Goal: Information Seeking & Learning: Learn about a topic

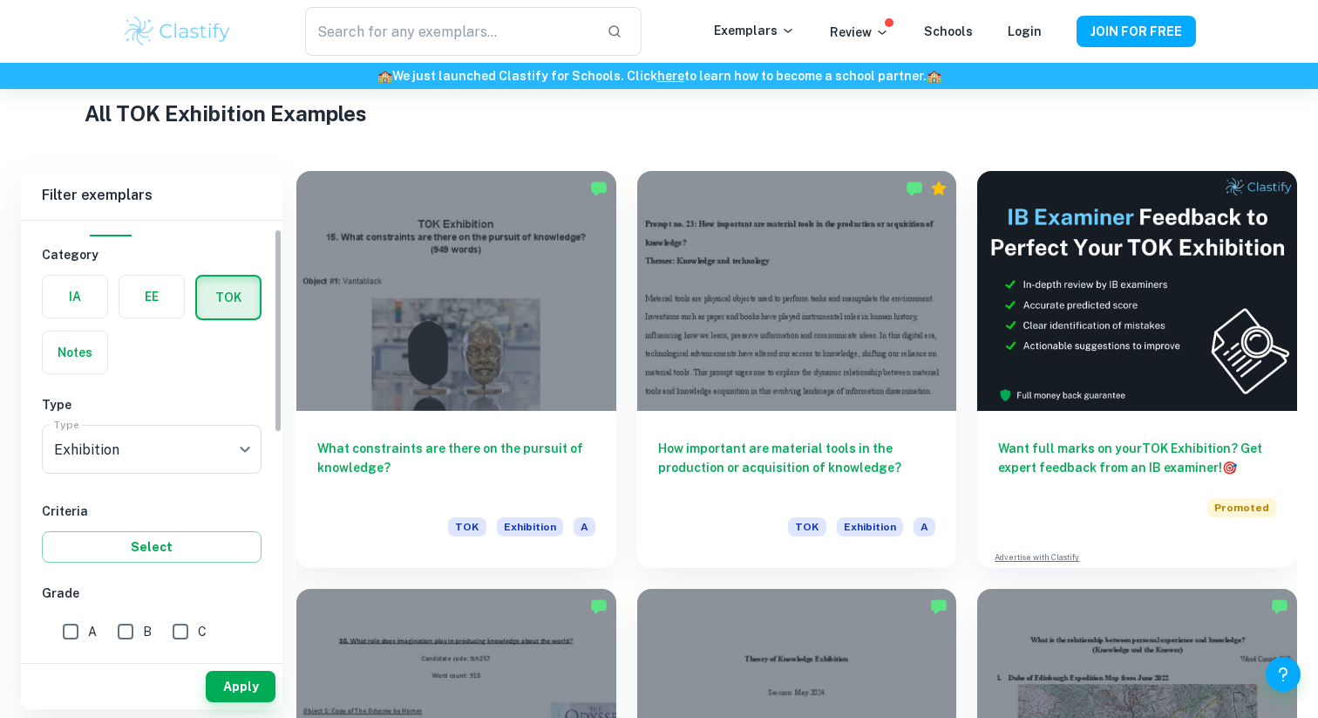
scroll to position [39, 0]
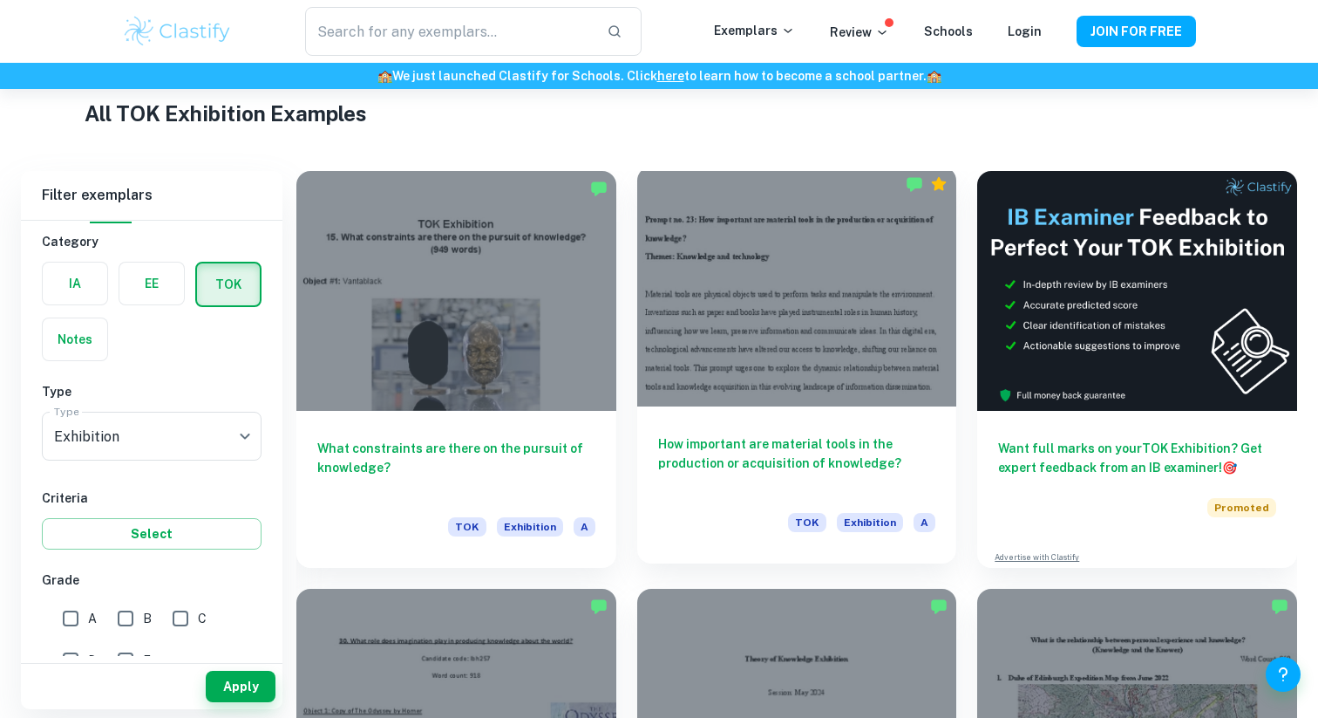
click at [813, 248] on div at bounding box center [797, 287] width 320 height 240
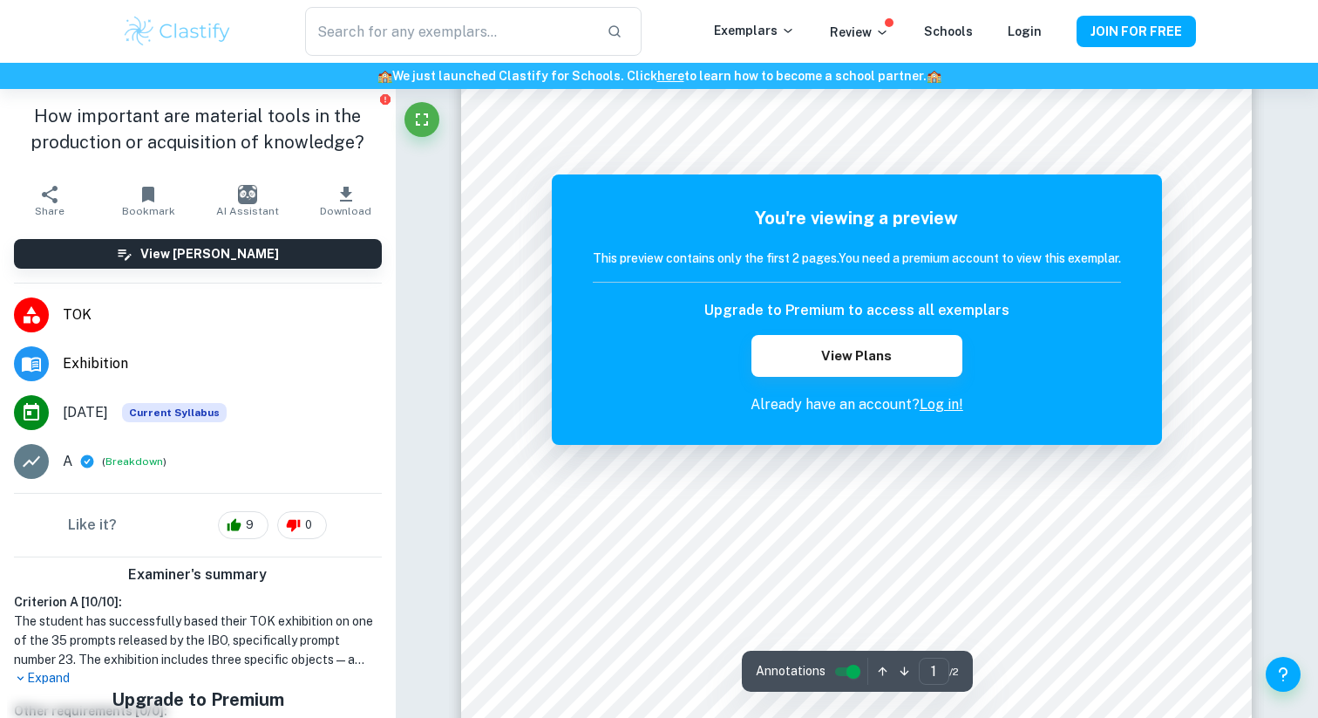
scroll to position [377, 0]
click at [793, 136] on div at bounding box center [839, 154] width 565 height 37
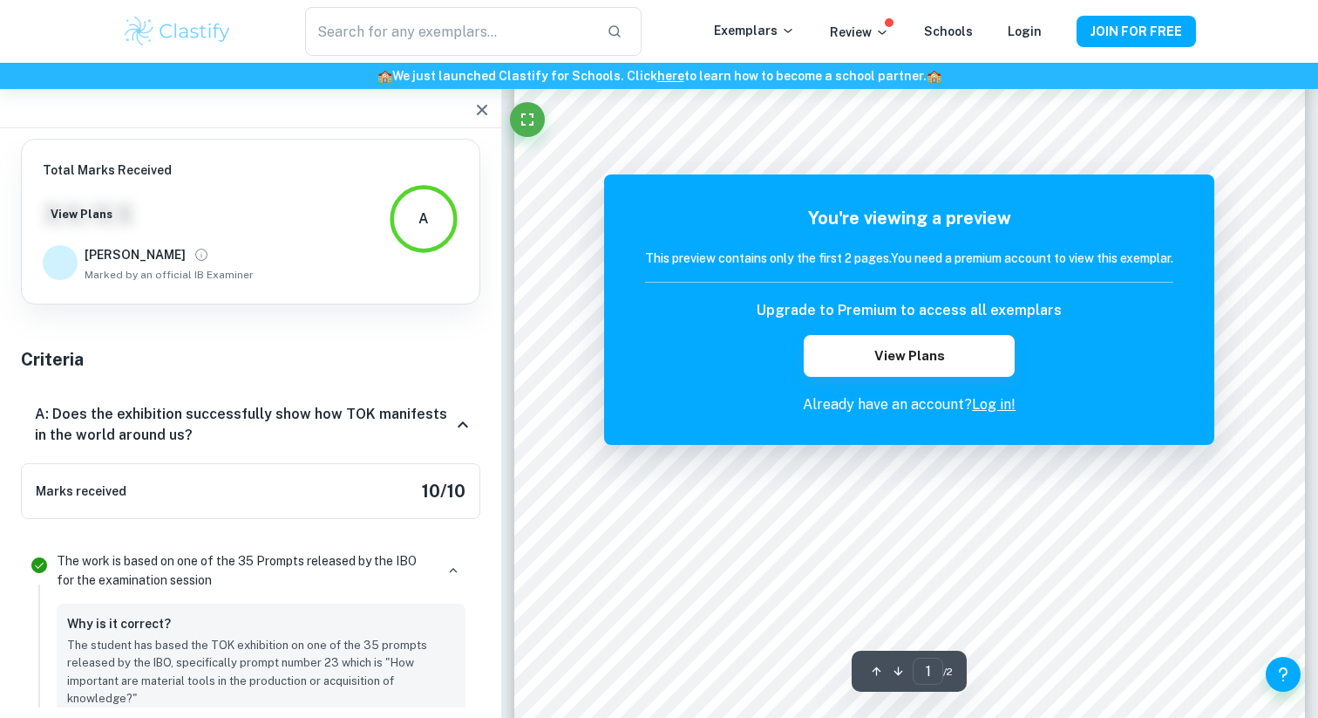
scroll to position [2358, 0]
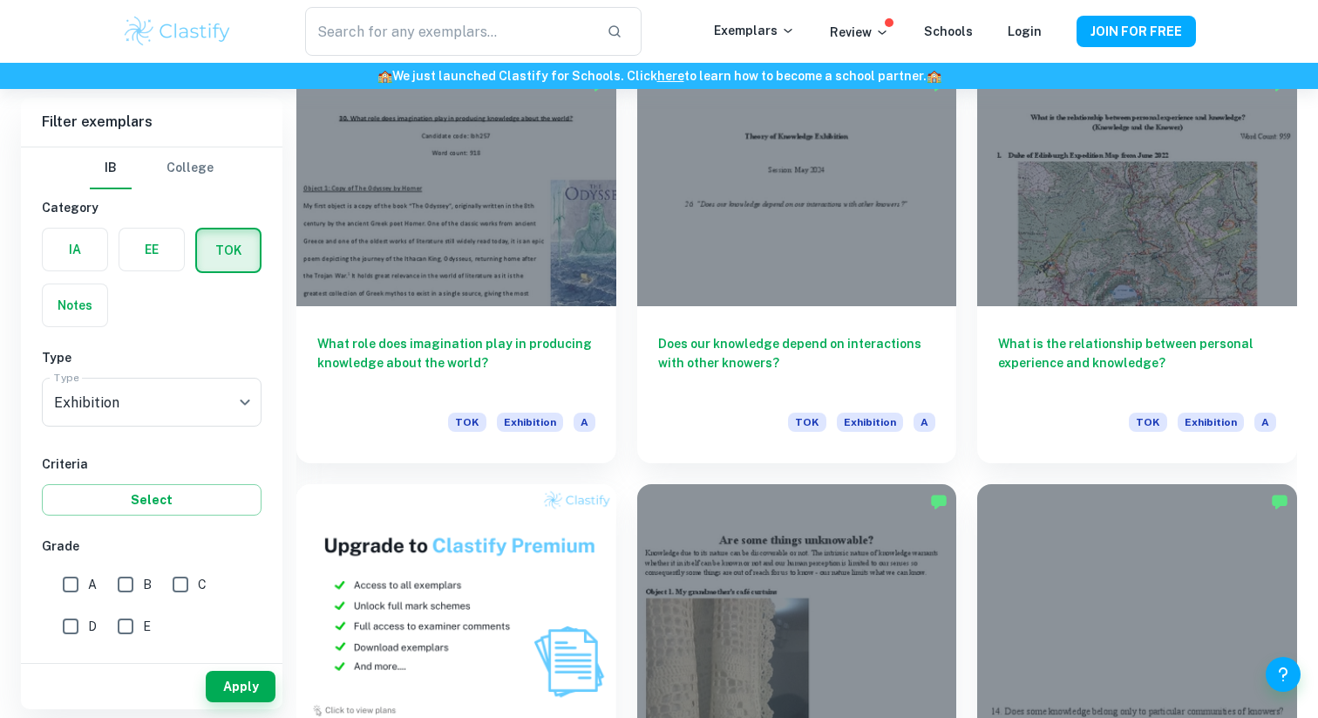
scroll to position [940, 0]
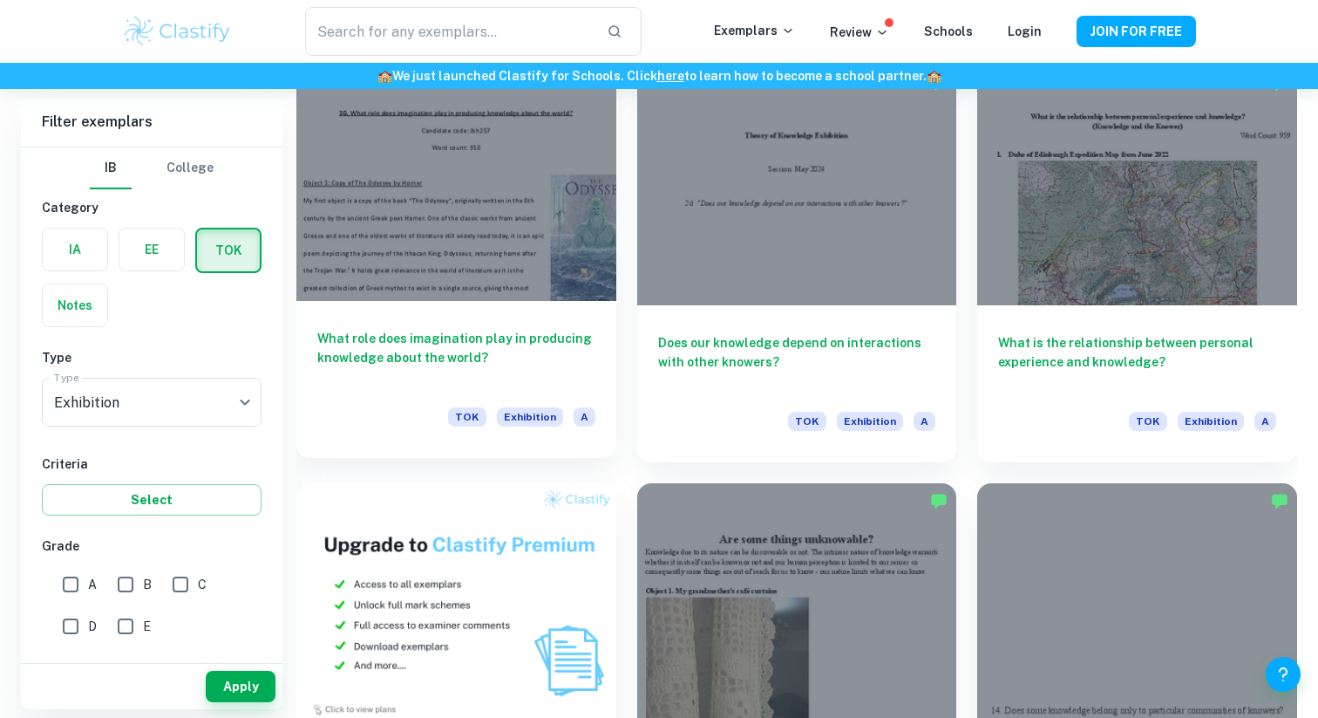
click at [419, 219] on div at bounding box center [456, 181] width 320 height 240
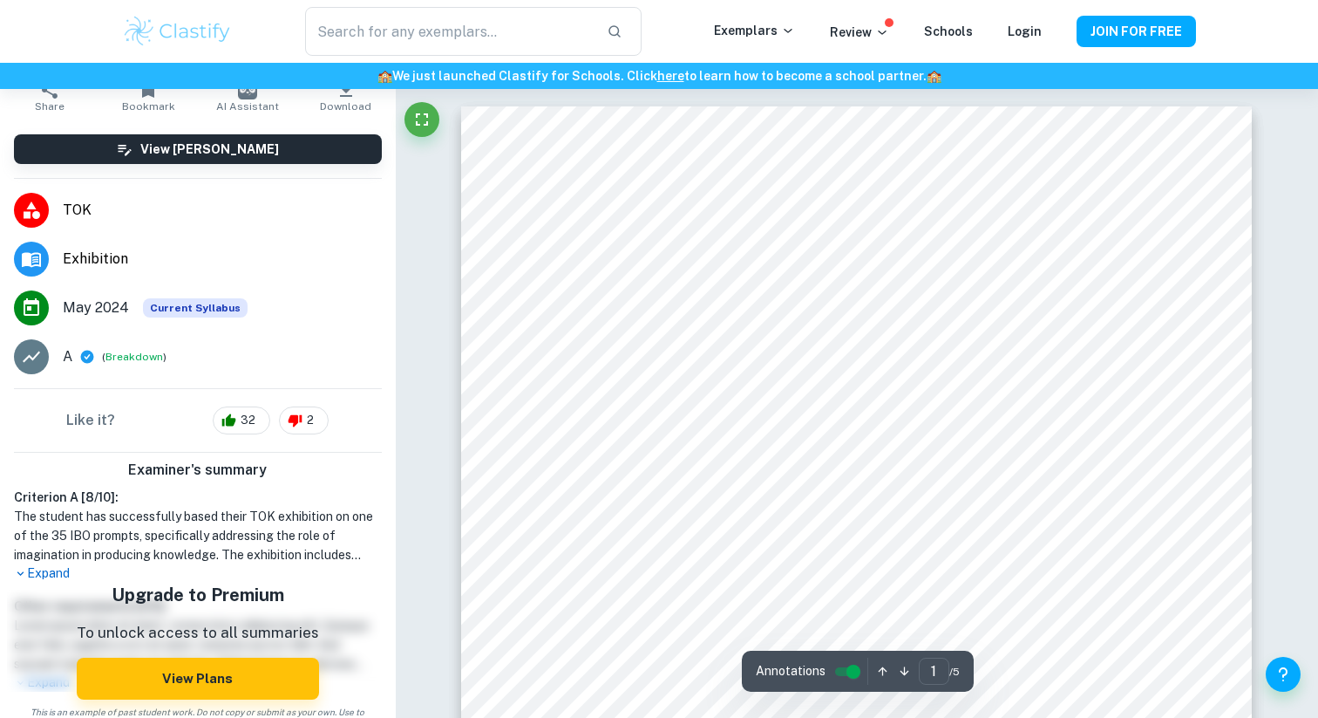
scroll to position [126, 0]
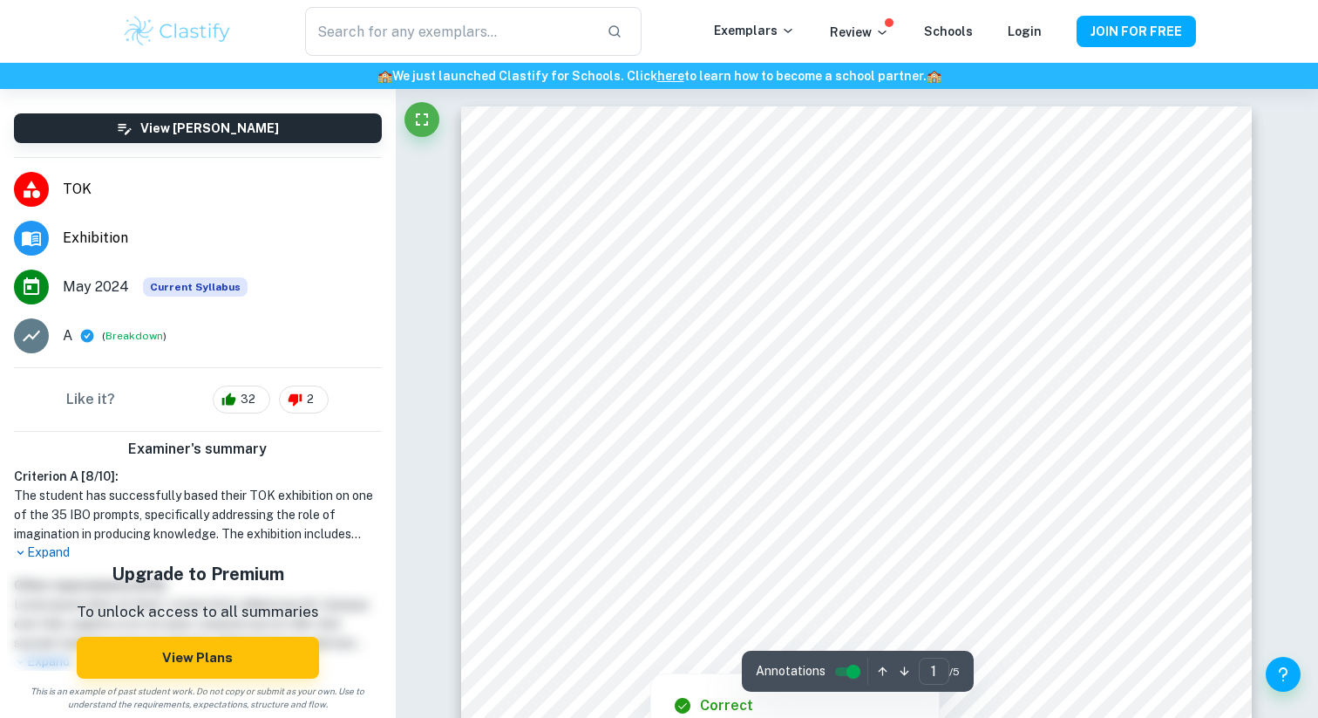
click at [622, 406] on div at bounding box center [783, 393] width 457 height 36
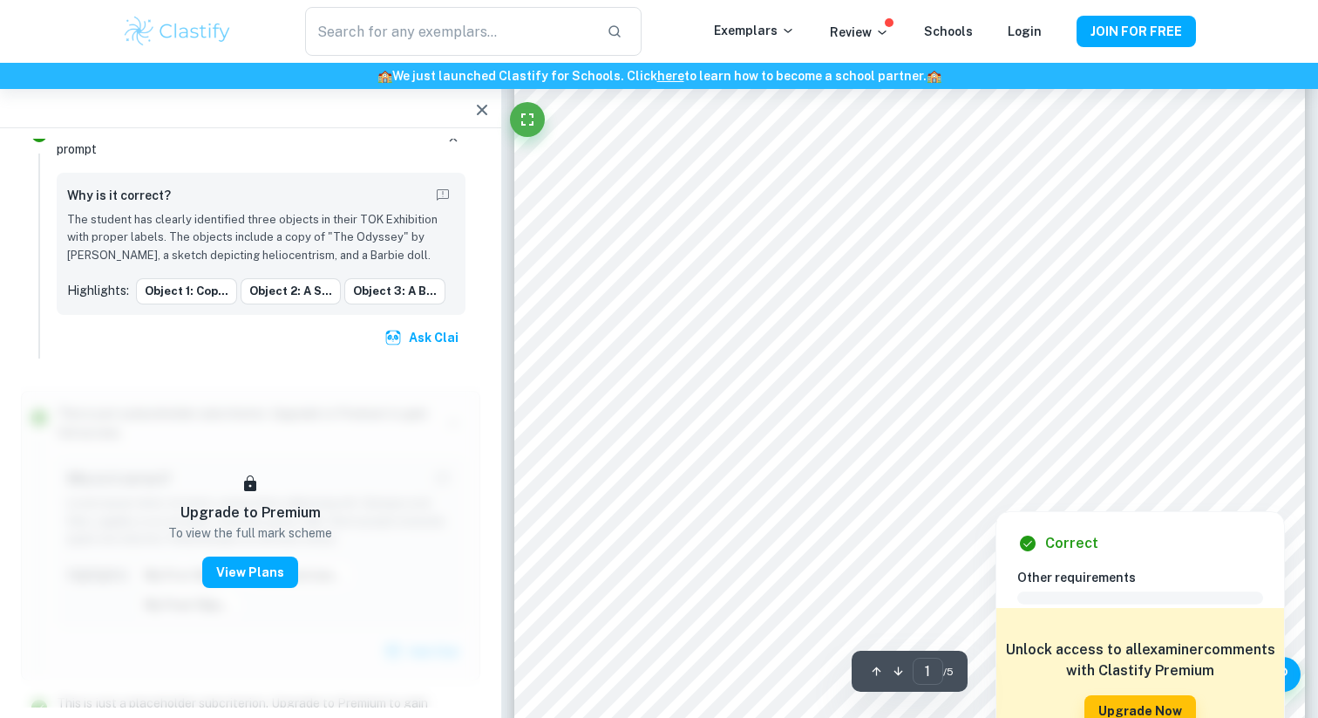
scroll to position [153, 0]
